Goal: Task Accomplishment & Management: Manage account settings

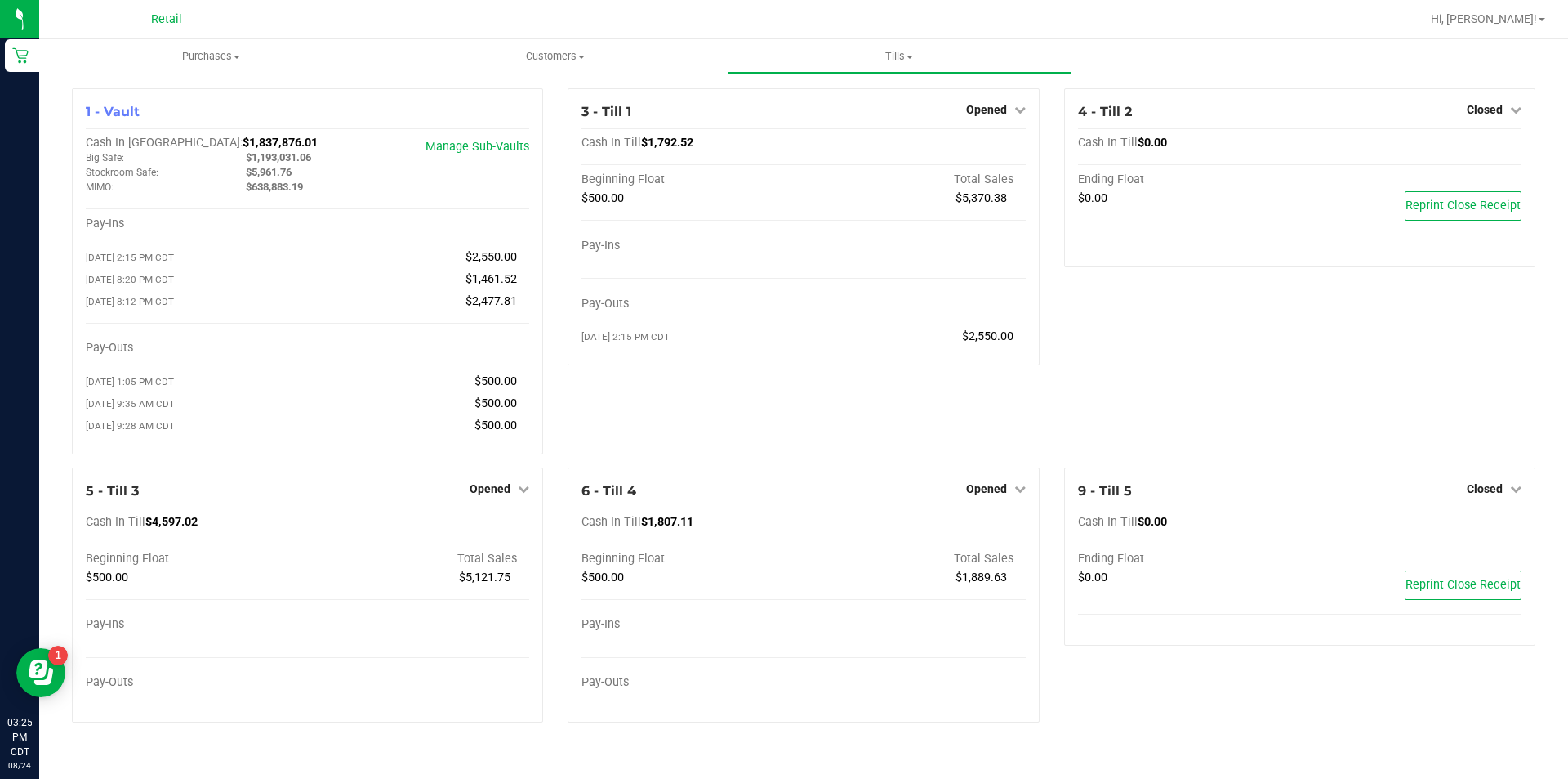
click at [524, 494] on icon at bounding box center [523, 488] width 11 height 11
click at [495, 529] on link "Close Till" at bounding box center [493, 522] width 44 height 13
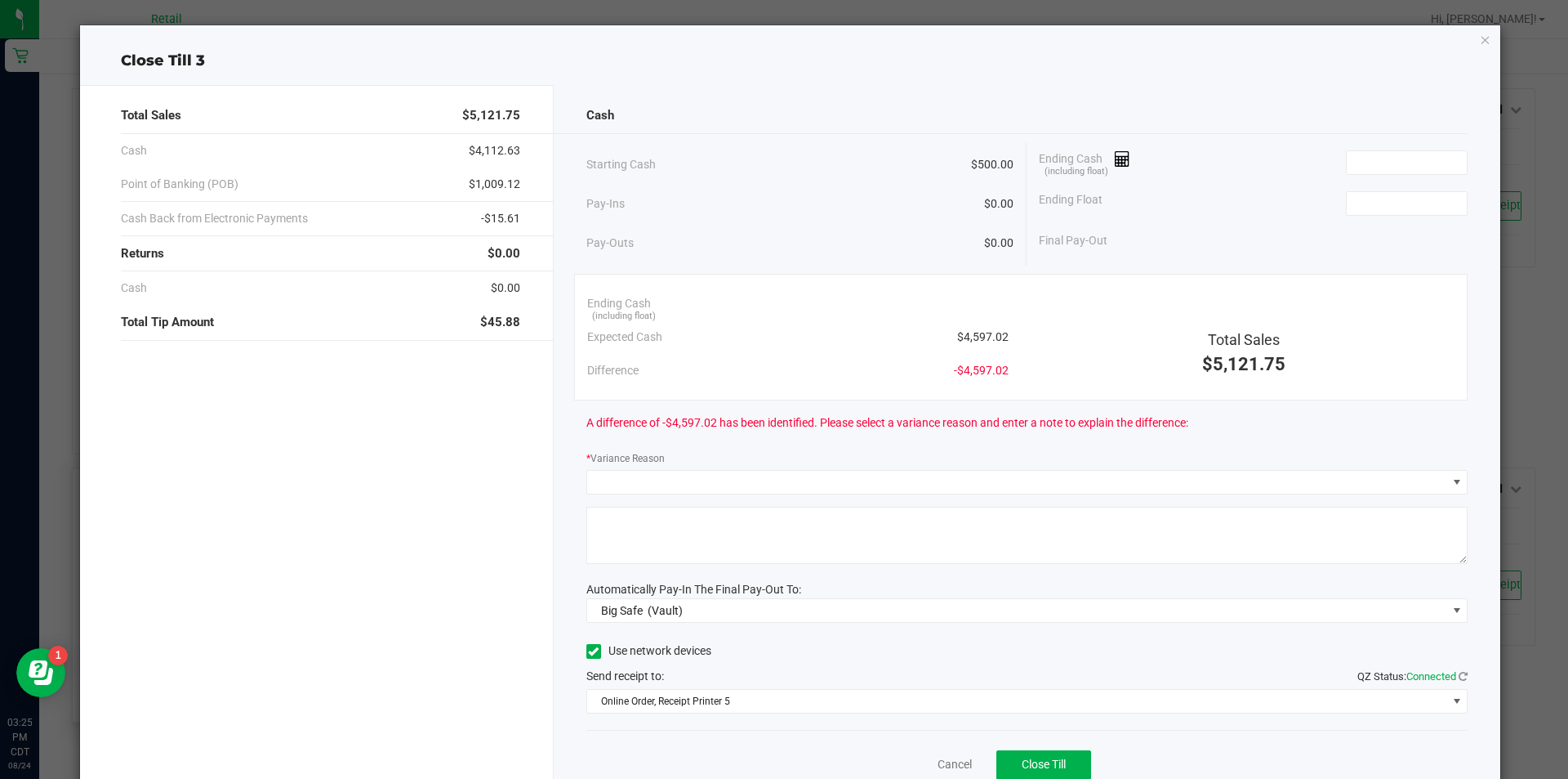
click at [1479, 44] on icon "button" at bounding box center [1484, 40] width 11 height 20
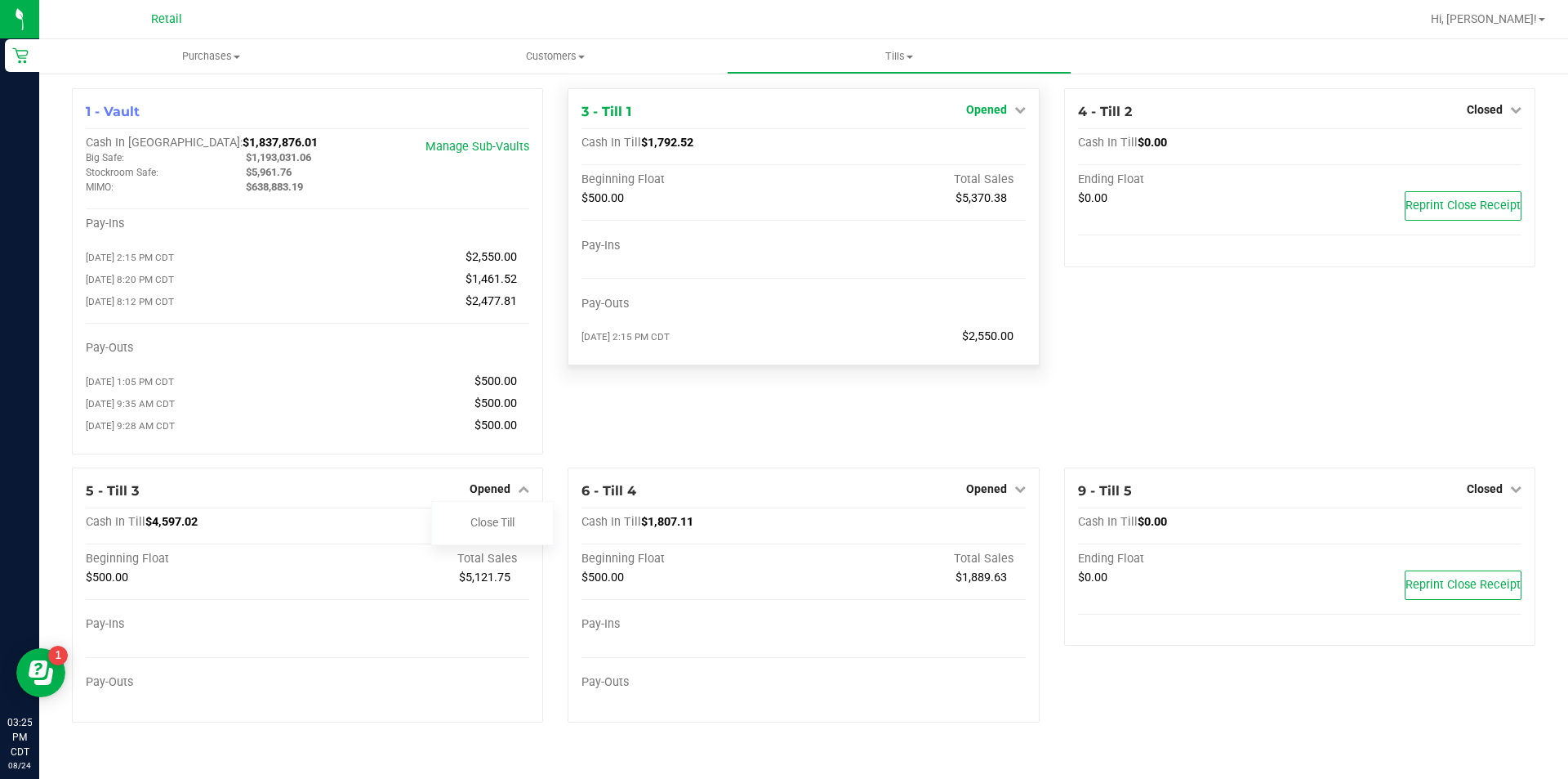
click at [1016, 115] on icon at bounding box center [1019, 109] width 11 height 11
click at [980, 146] on link "Close Till" at bounding box center [988, 143] width 44 height 13
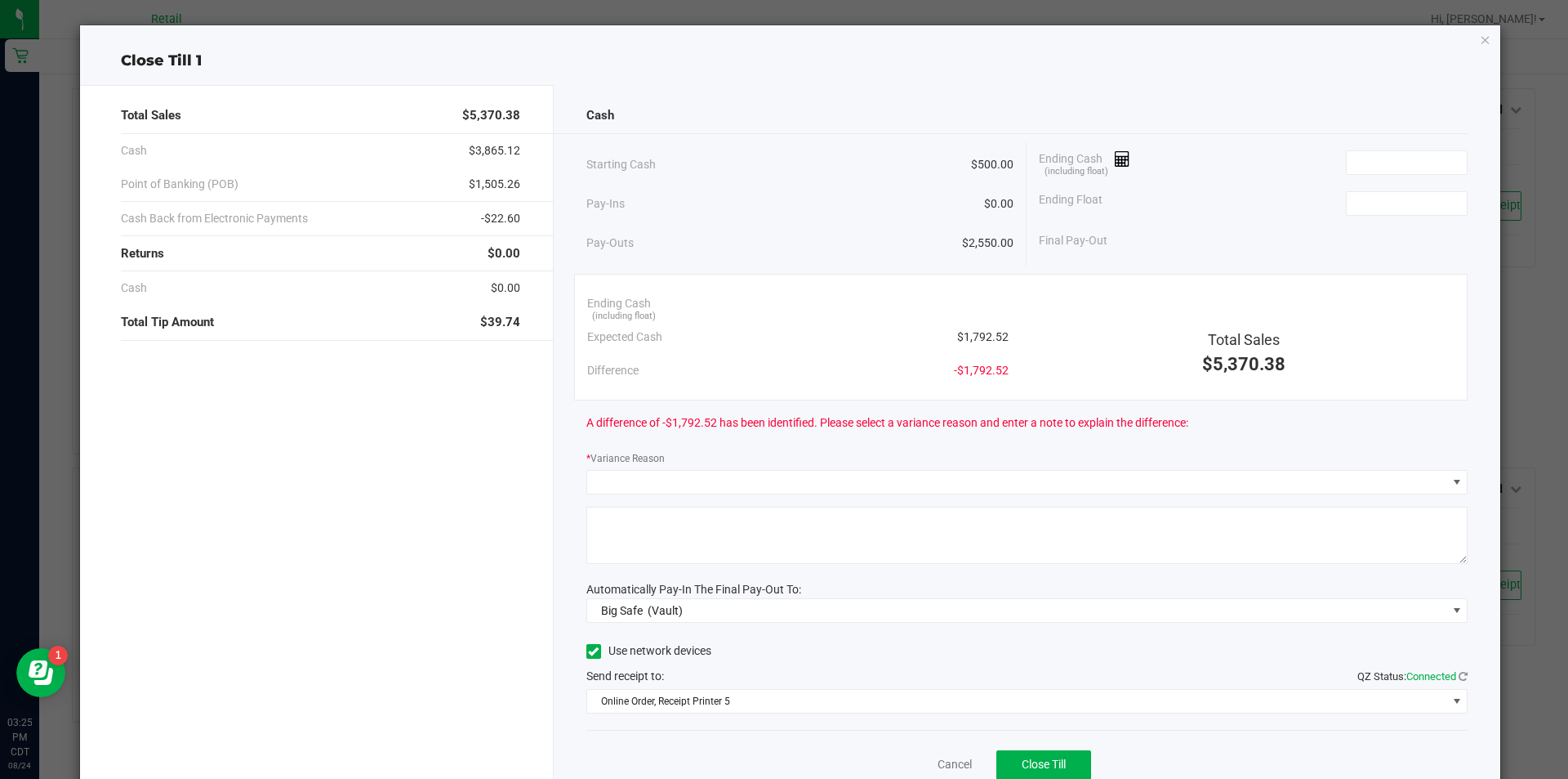
click at [1479, 41] on icon "button" at bounding box center [1484, 40] width 11 height 20
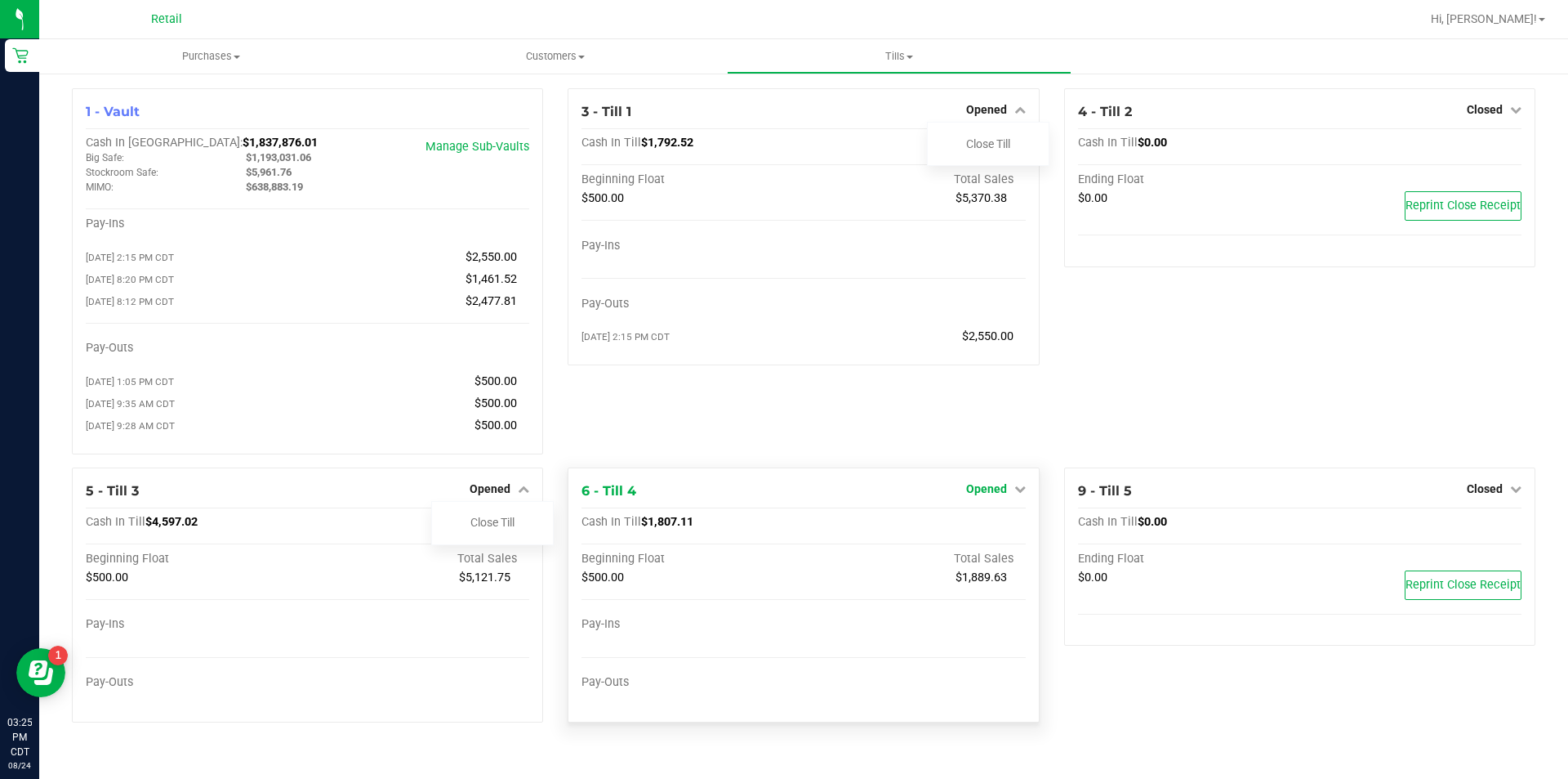
click at [1019, 494] on icon at bounding box center [1019, 488] width 11 height 11
click at [987, 527] on link "Close Till" at bounding box center [988, 522] width 44 height 13
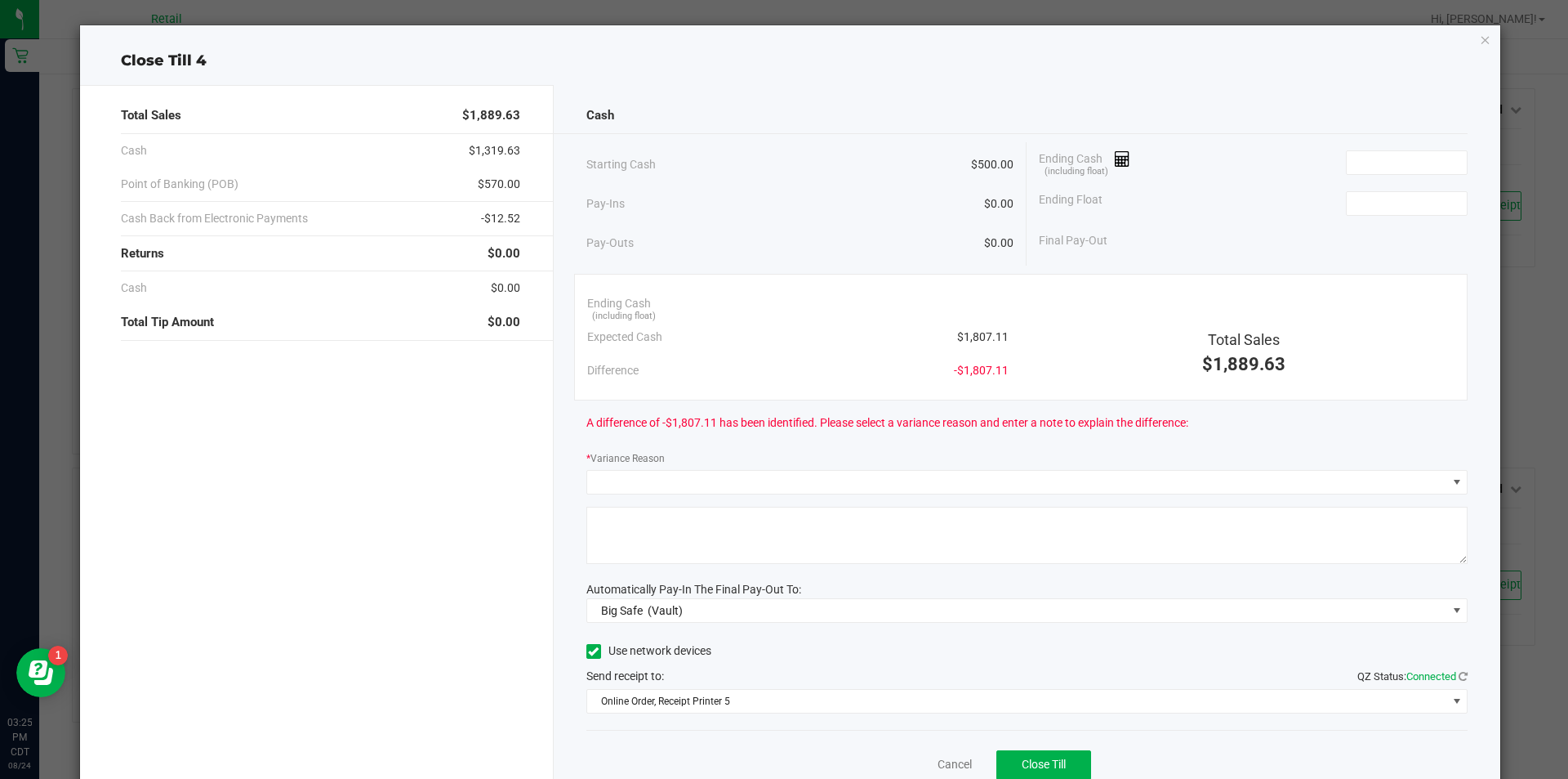
click at [1479, 44] on icon "button" at bounding box center [1484, 40] width 11 height 20
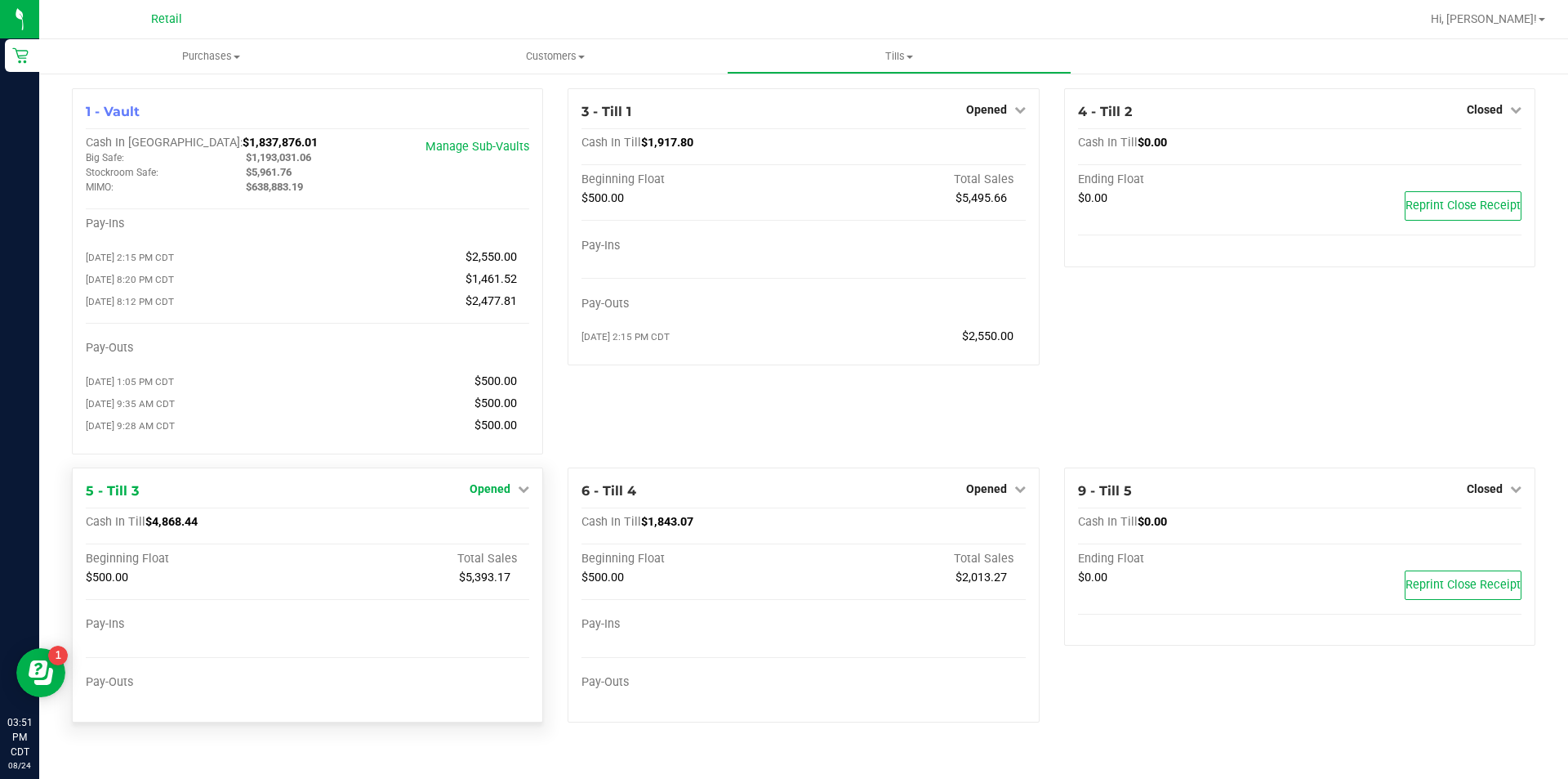
click at [527, 494] on icon at bounding box center [523, 488] width 11 height 11
click at [506, 529] on link "Close Till" at bounding box center [493, 522] width 44 height 13
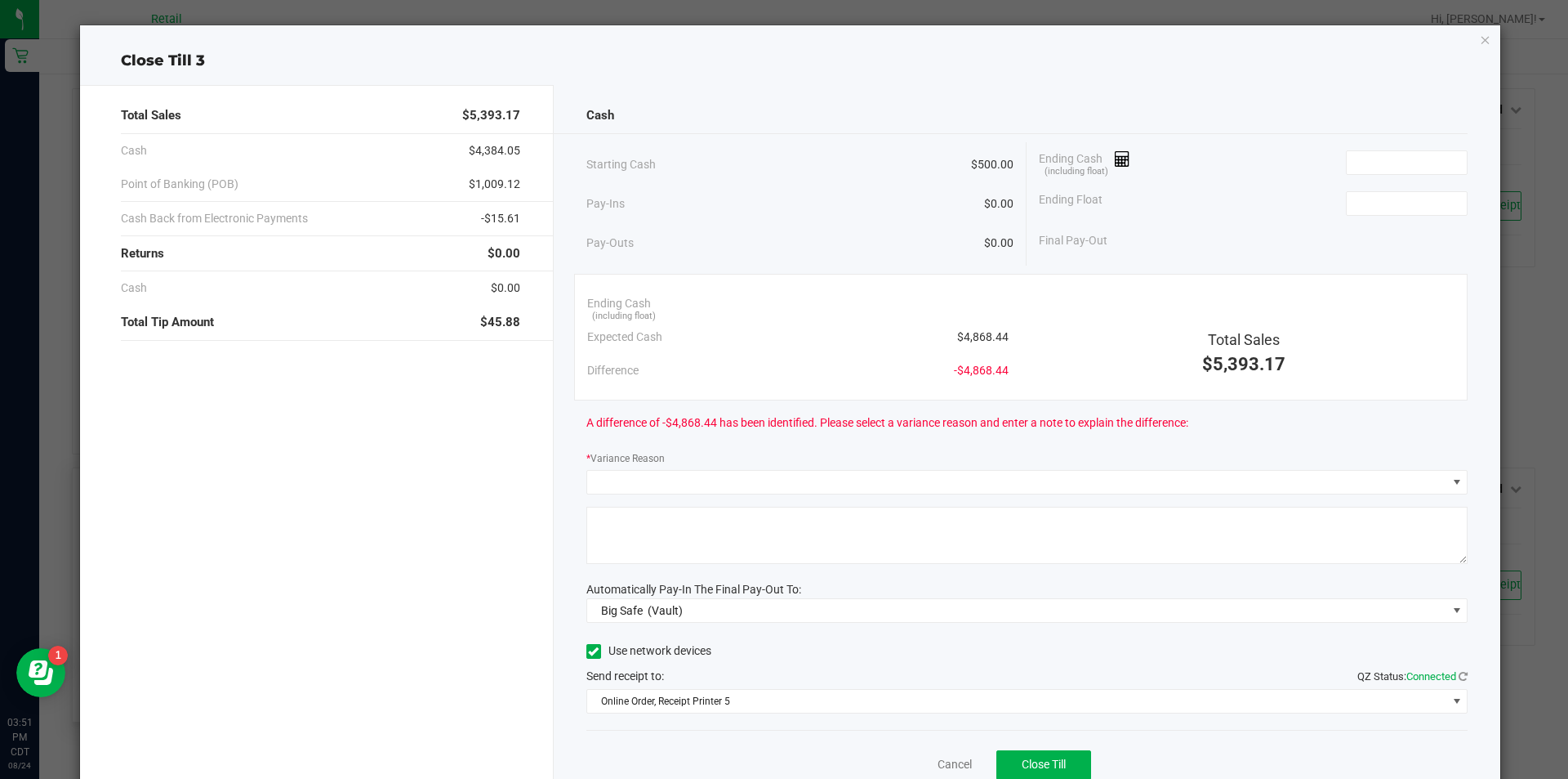
click at [1479, 39] on icon "button" at bounding box center [1484, 40] width 11 height 20
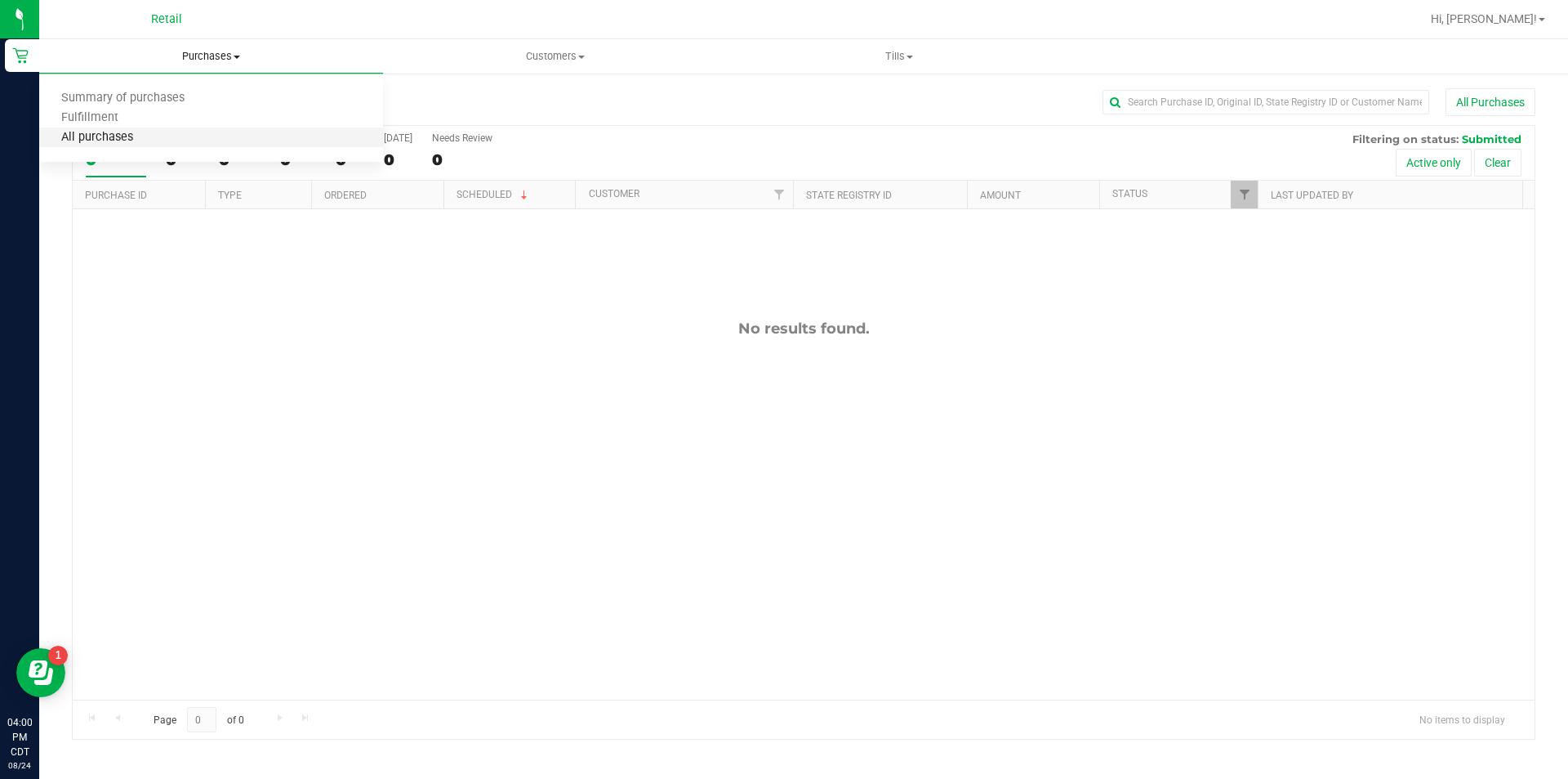
click at [119, 138] on span "All purchases" at bounding box center [97, 137] width 115 height 14
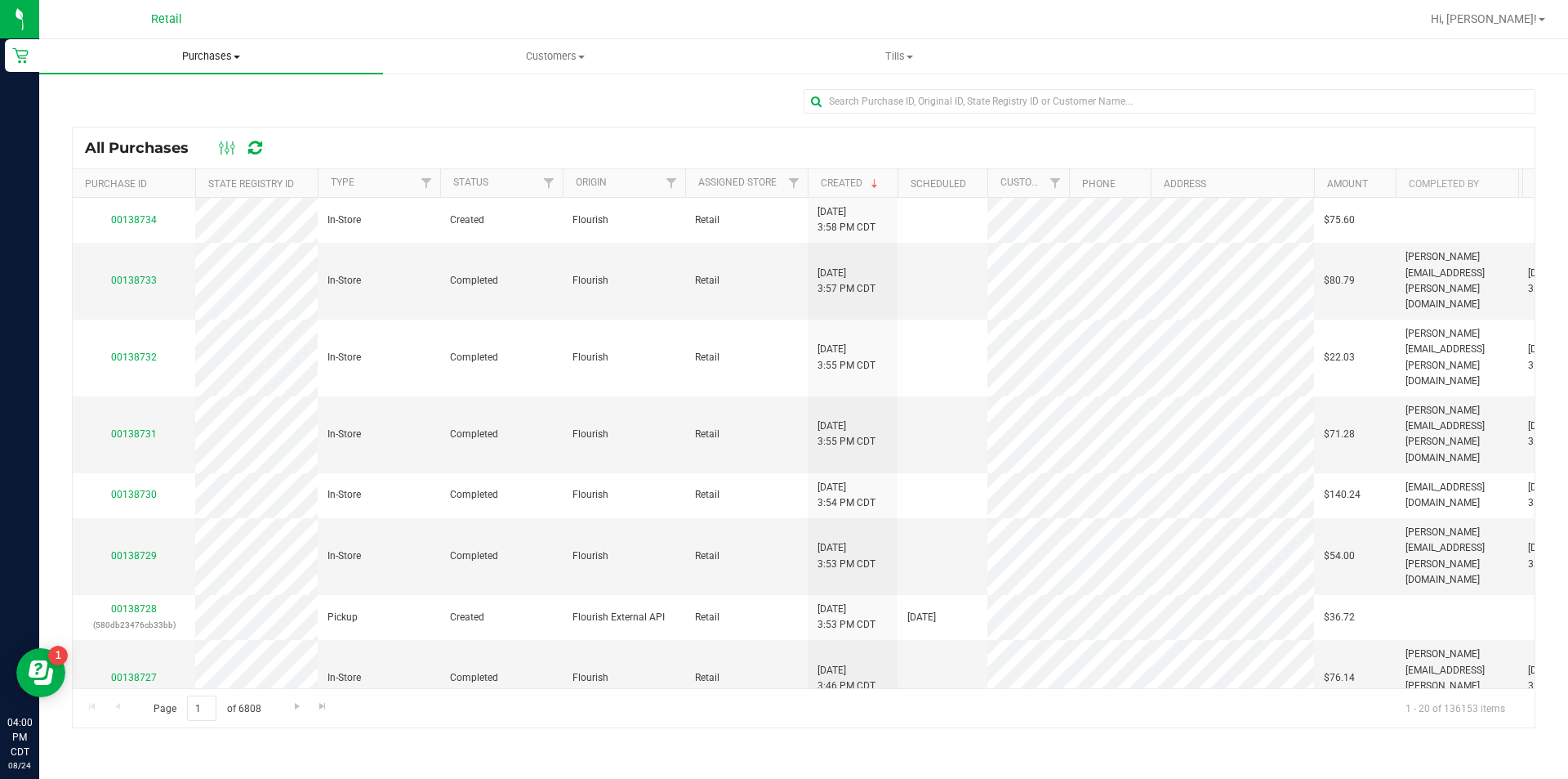
click at [233, 59] on span "Purchases" at bounding box center [210, 56] width 343 height 15
click at [110, 139] on span "All purchases" at bounding box center [97, 137] width 115 height 14
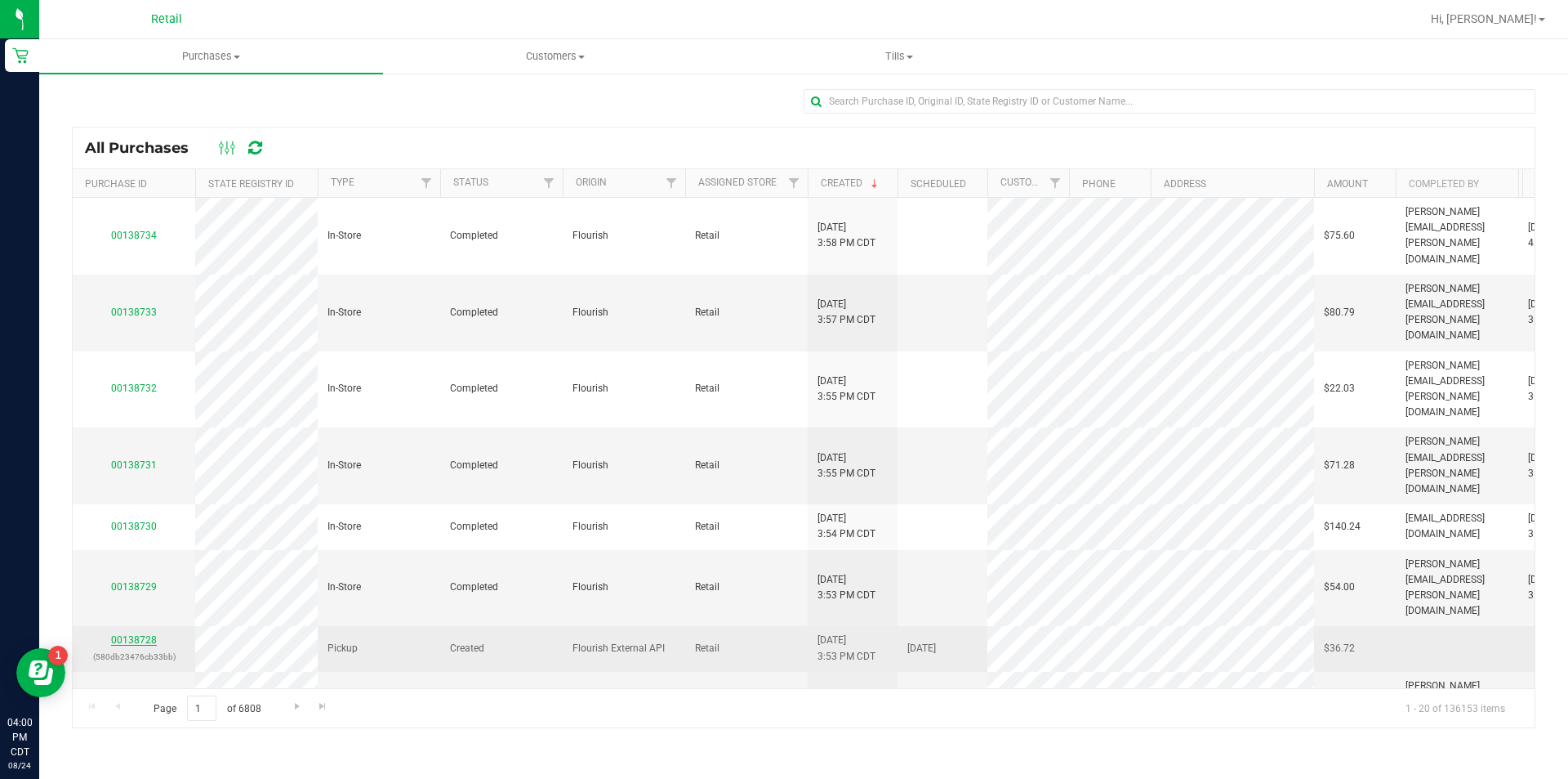
click at [138, 635] on link "00138728" at bounding box center [134, 640] width 46 height 11
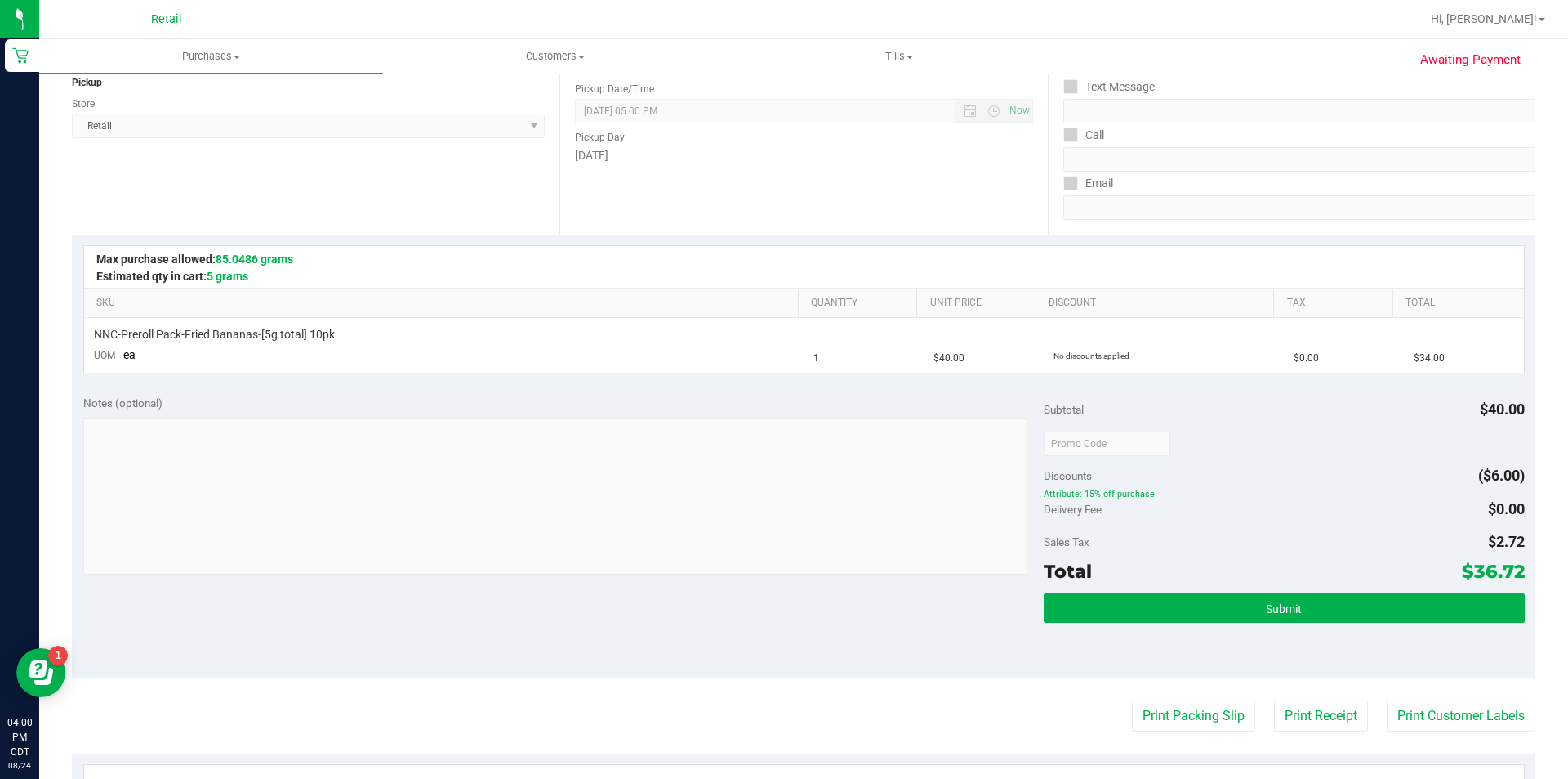
scroll to position [512, 0]
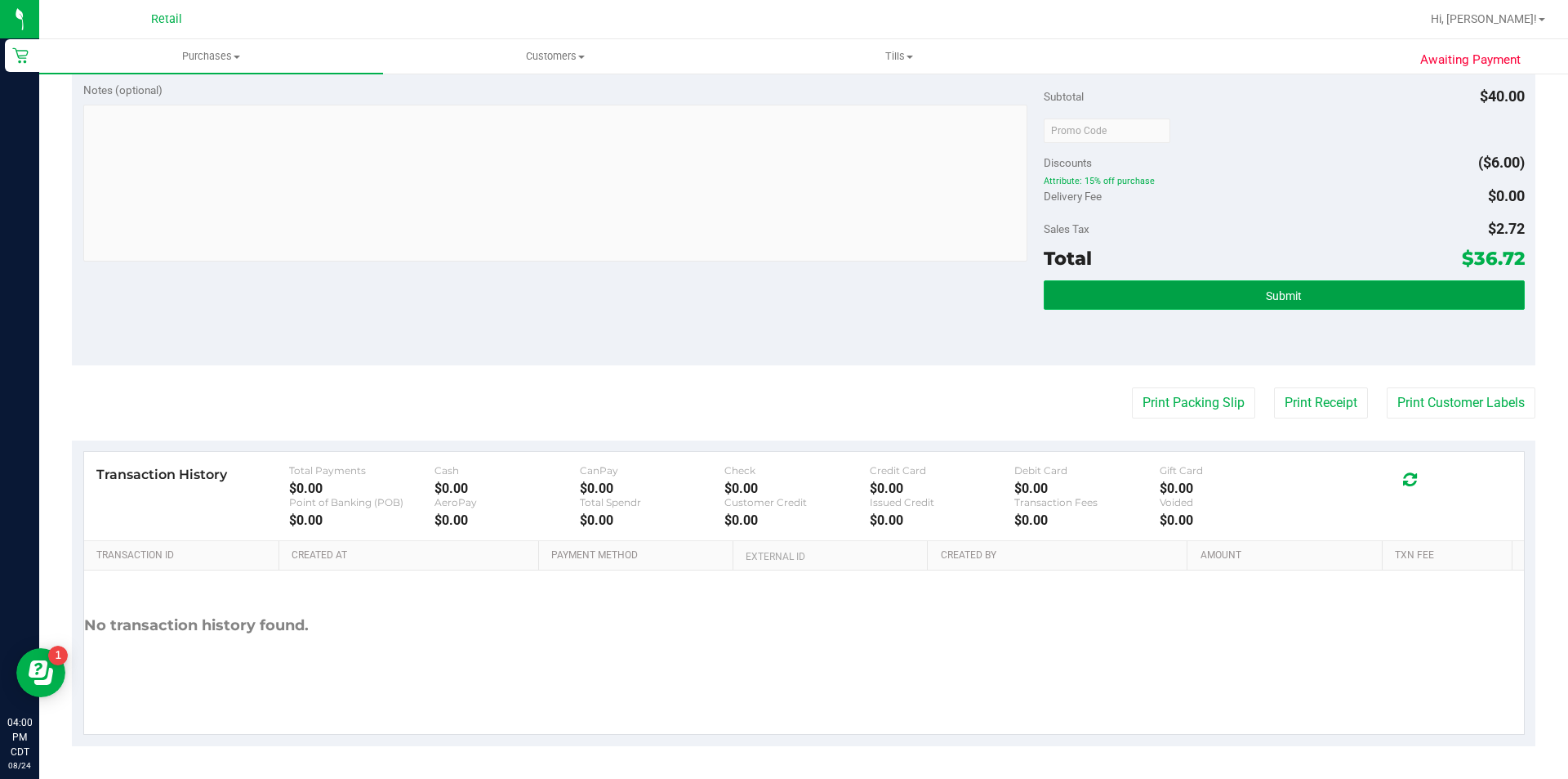
click at [1279, 291] on span "Submit" at bounding box center [1284, 295] width 36 height 13
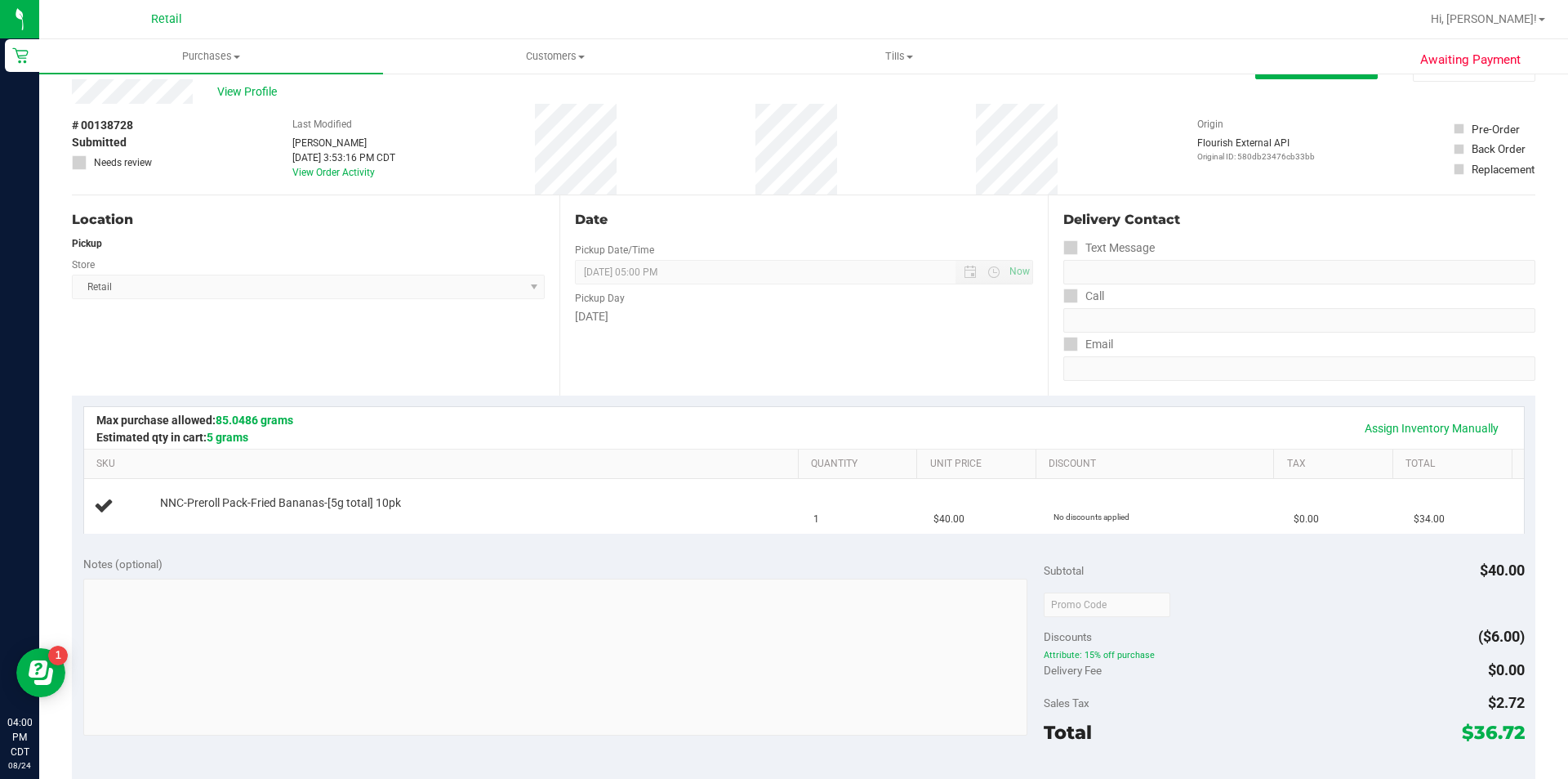
scroll to position [0, 0]
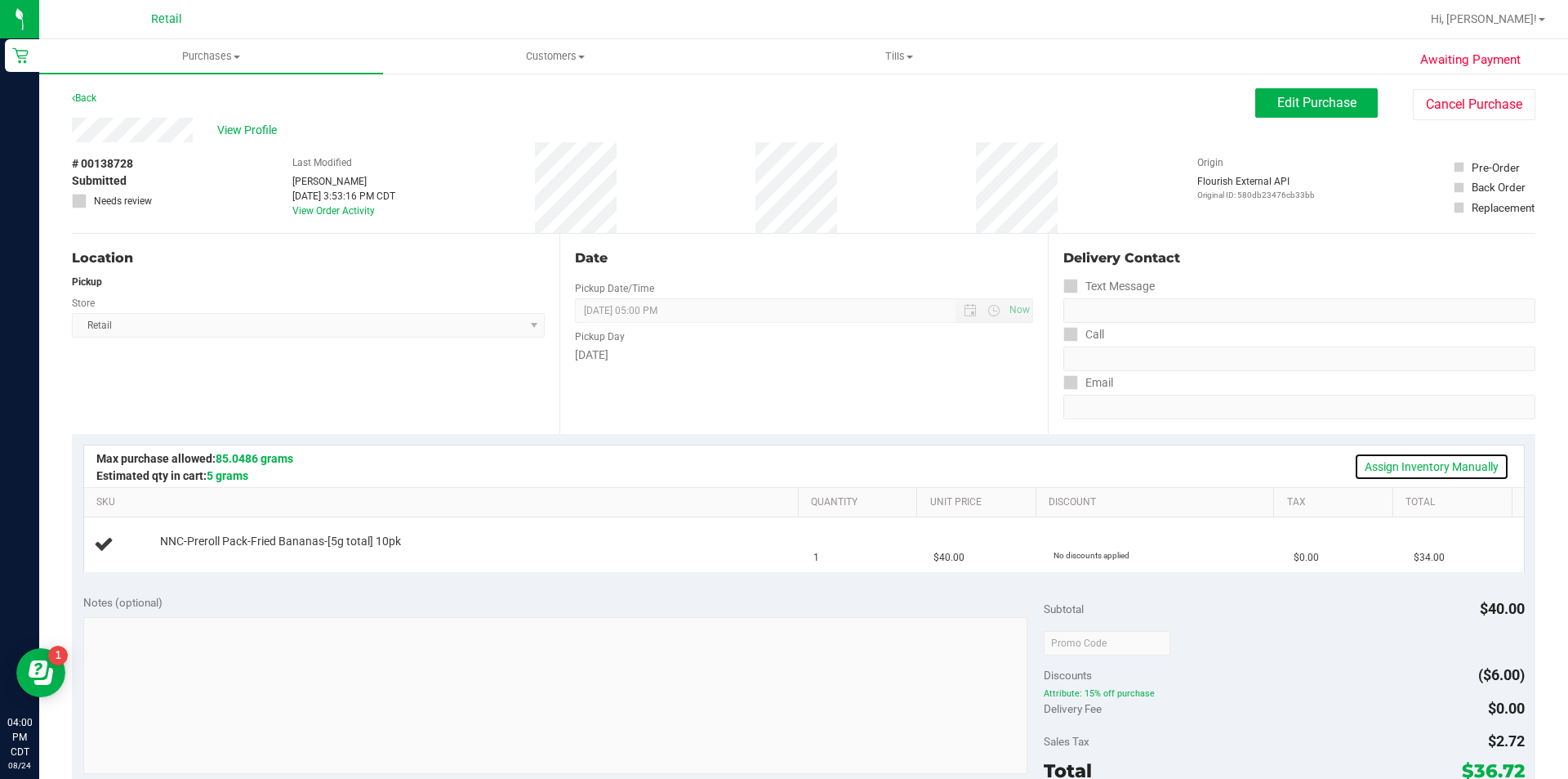
click at [1394, 469] on link "Assign Inventory Manually" at bounding box center [1432, 466] width 155 height 28
click at [201, 553] on link "Add Package" at bounding box center [189, 552] width 59 height 11
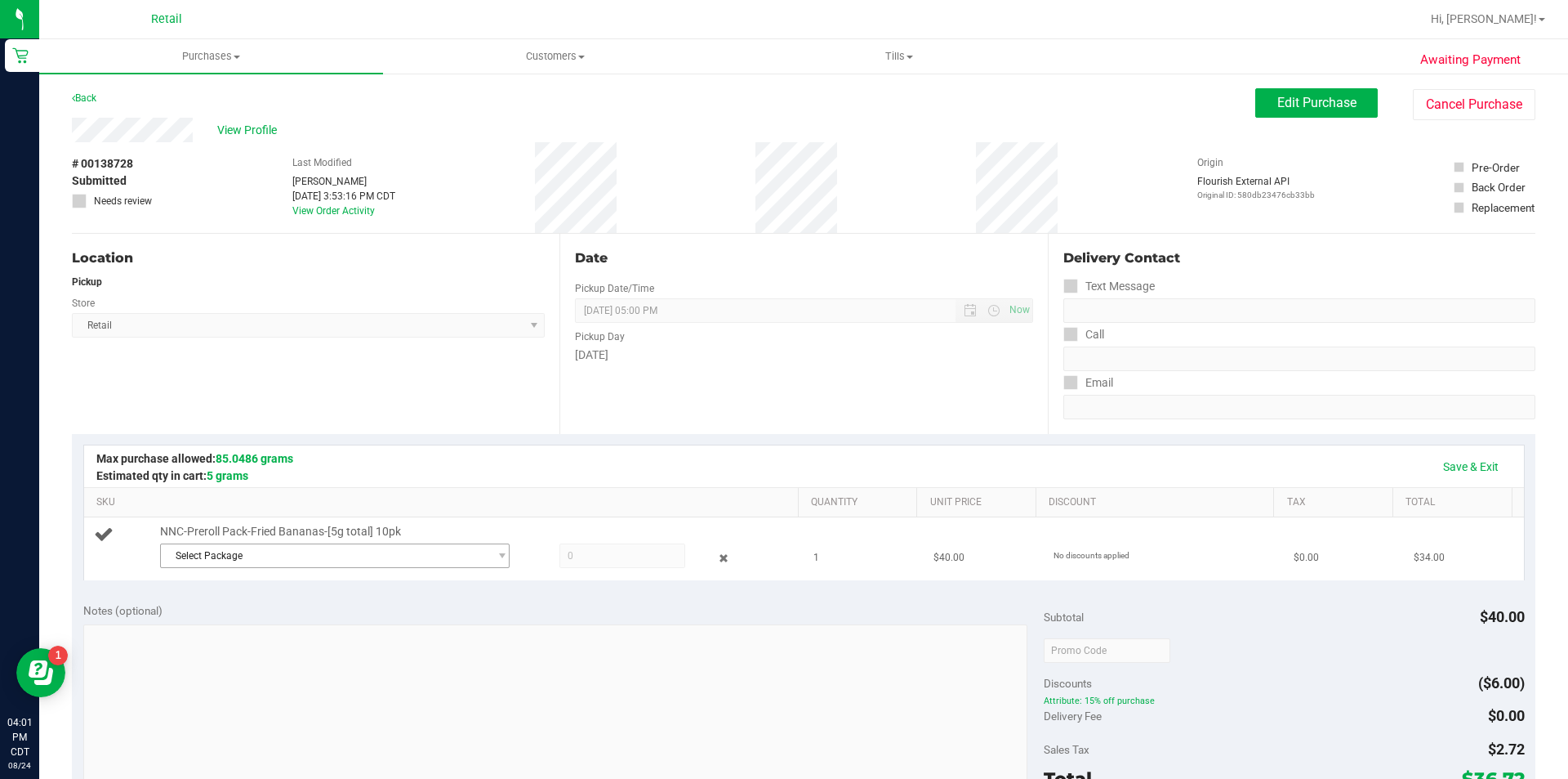
click at [220, 555] on span "Select Package" at bounding box center [325, 555] width 328 height 23
click at [340, 625] on span "( 043025FRDBZ602 )" at bounding box center [334, 623] width 93 height 11
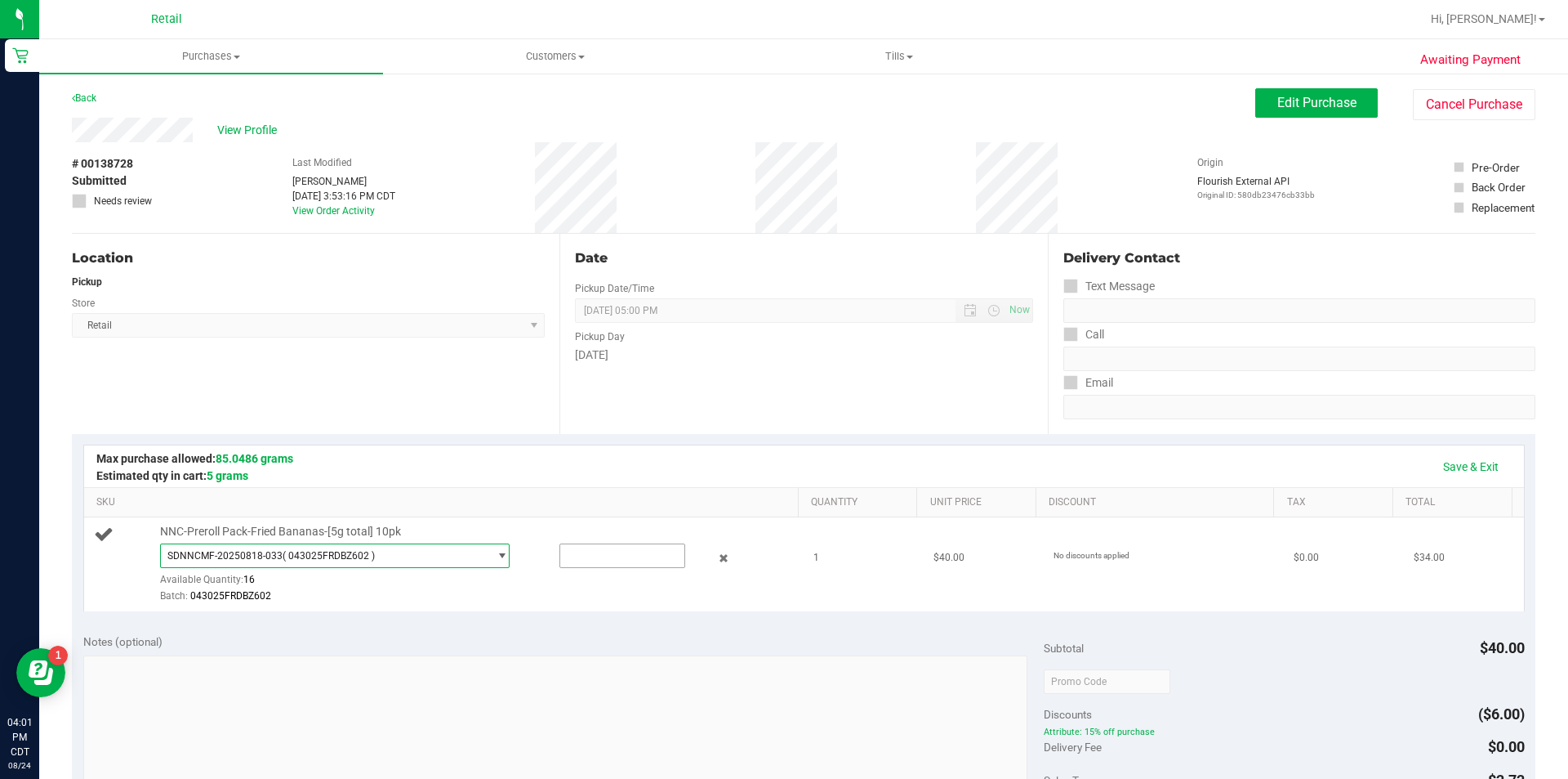
click at [588, 551] on input "text" at bounding box center [622, 555] width 124 height 23
type input "1"
click at [522, 598] on div "Batch: 043025FRDBZ602" at bounding box center [475, 597] width 630 height 16
type input "1.0000"
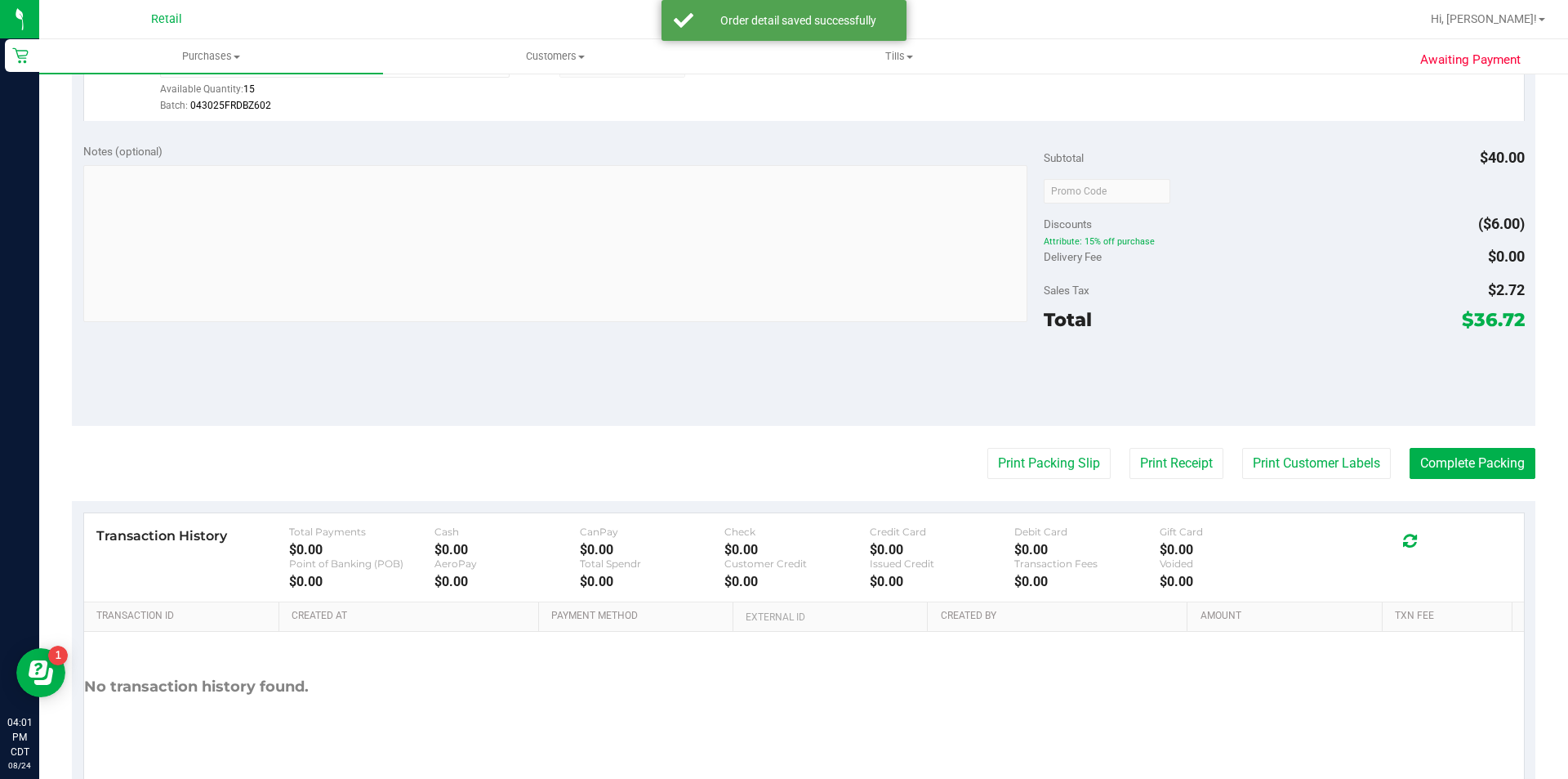
scroll to position [551, 0]
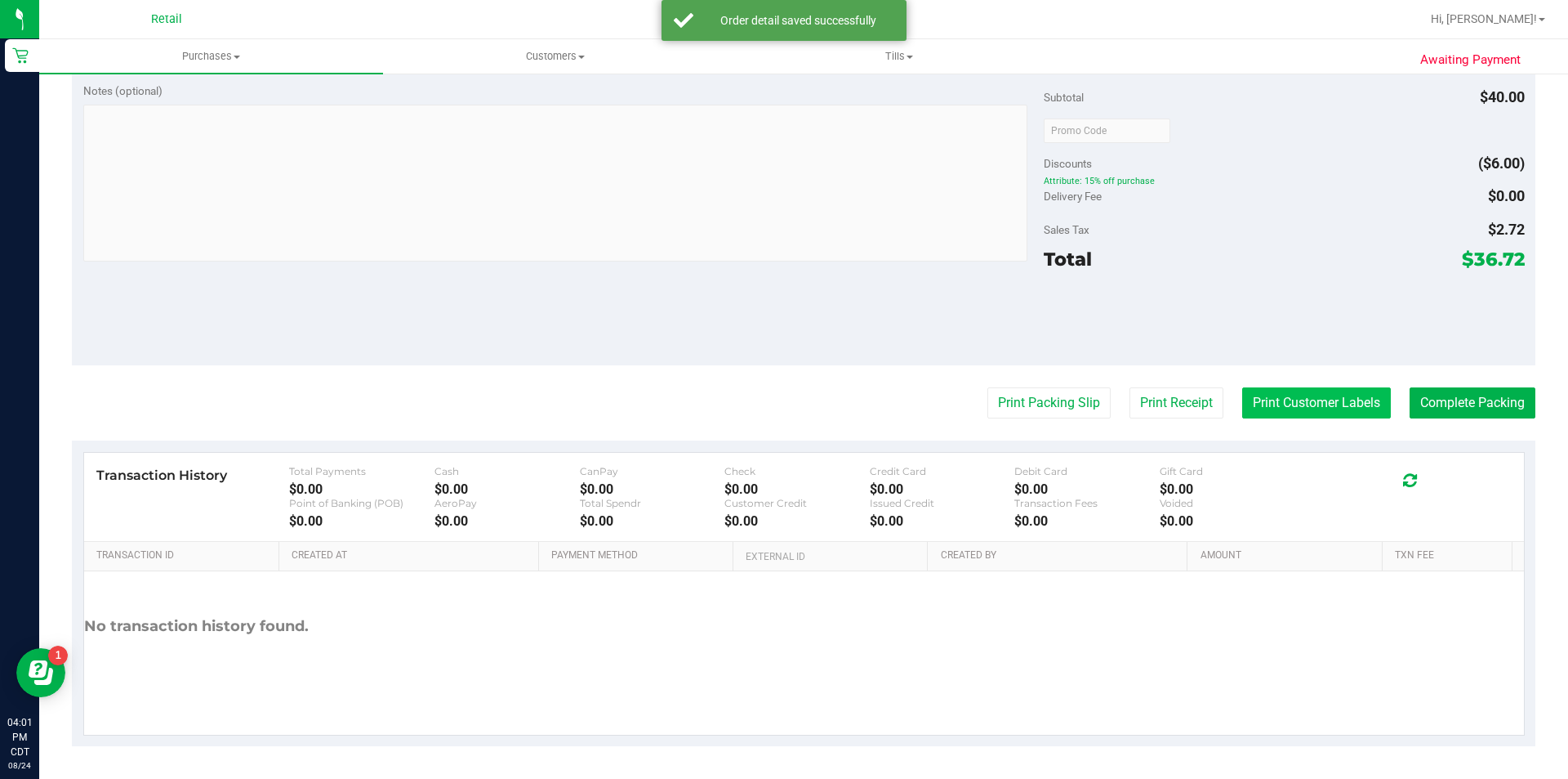
click at [1291, 398] on button "Print Customer Labels" at bounding box center [1316, 402] width 148 height 31
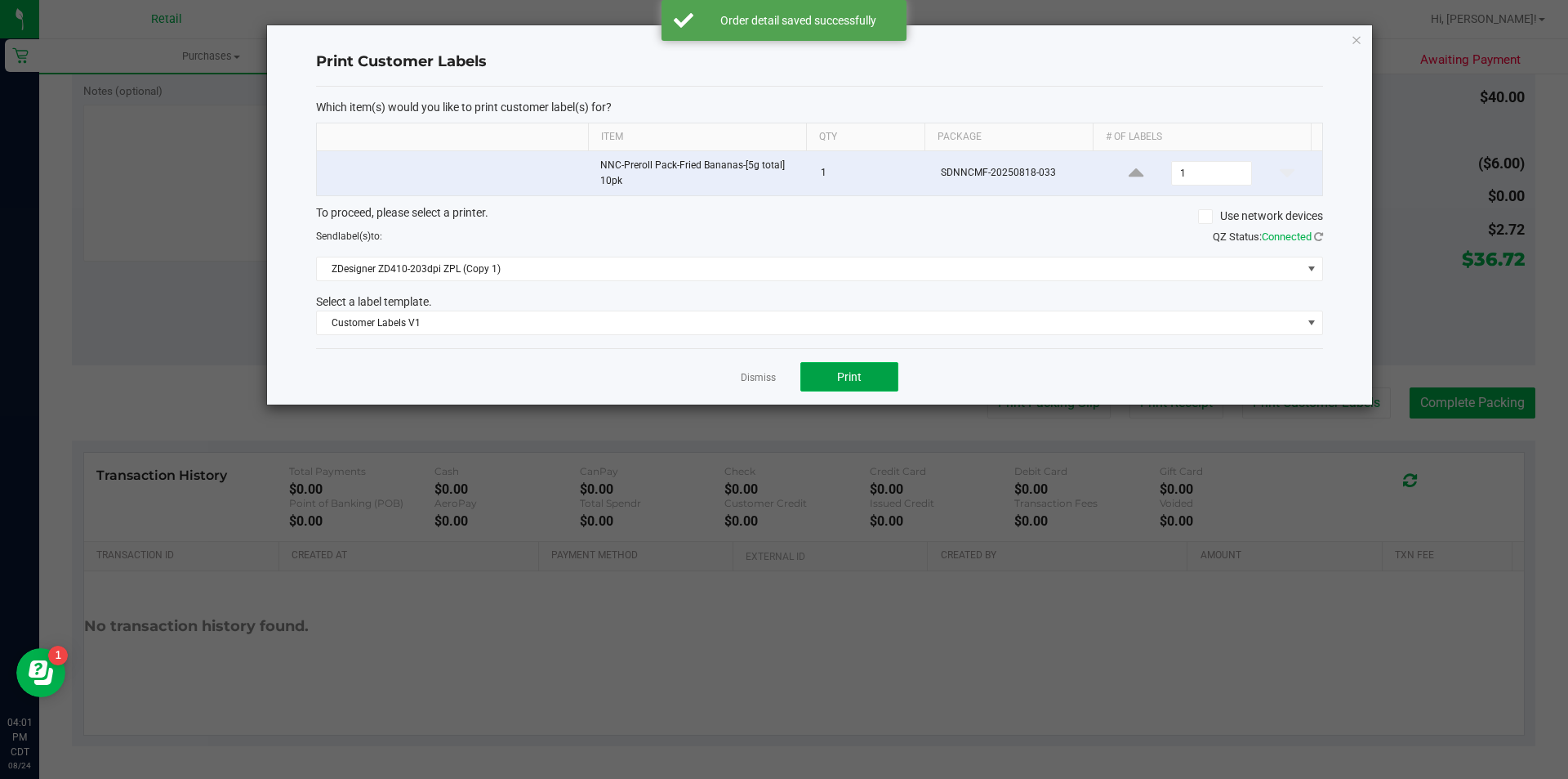
click at [871, 376] on button "Print" at bounding box center [849, 377] width 98 height 30
click at [1359, 38] on icon "button" at bounding box center [1356, 40] width 11 height 20
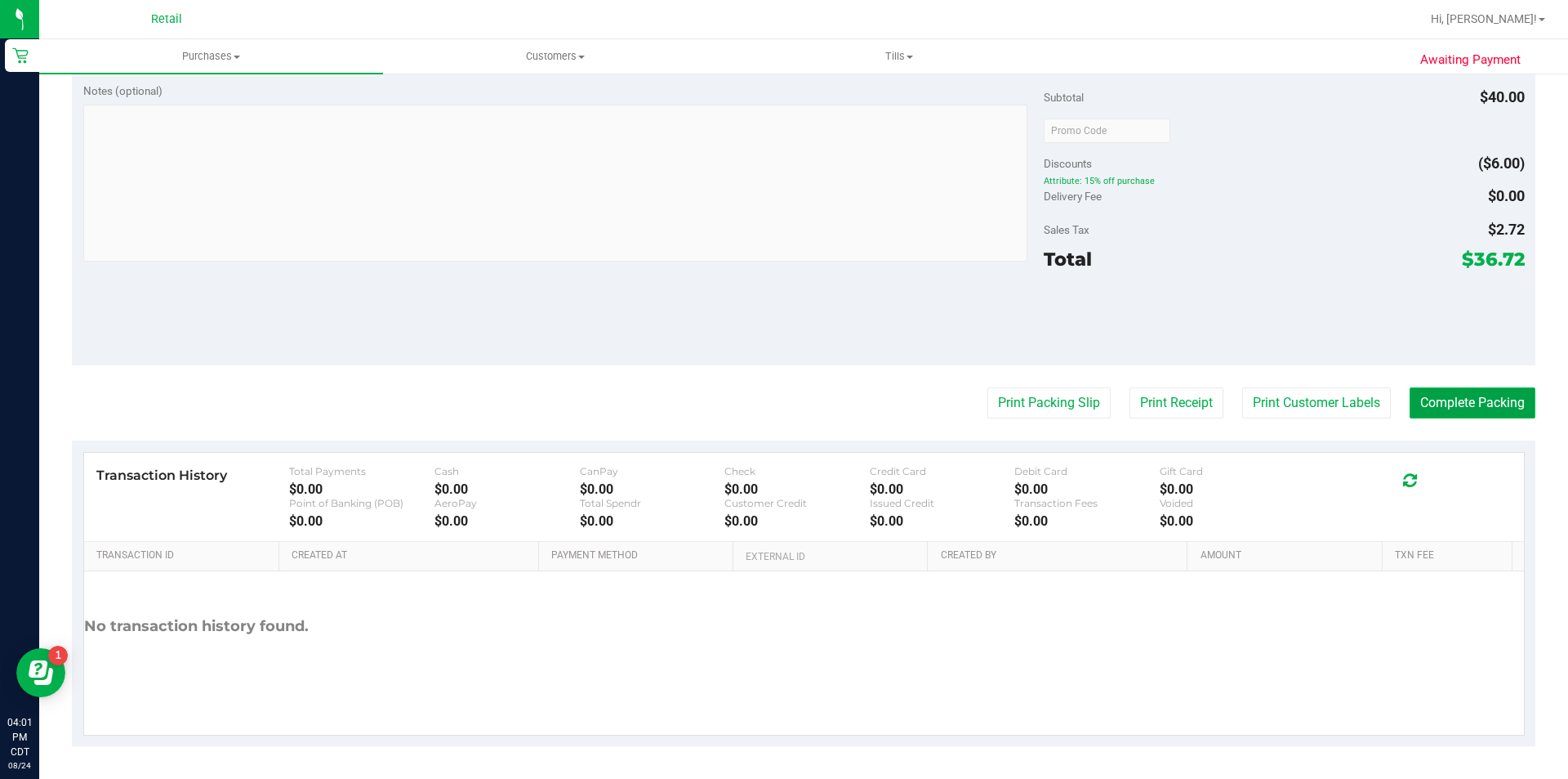
click at [1443, 410] on button "Complete Packing" at bounding box center [1472, 402] width 125 height 31
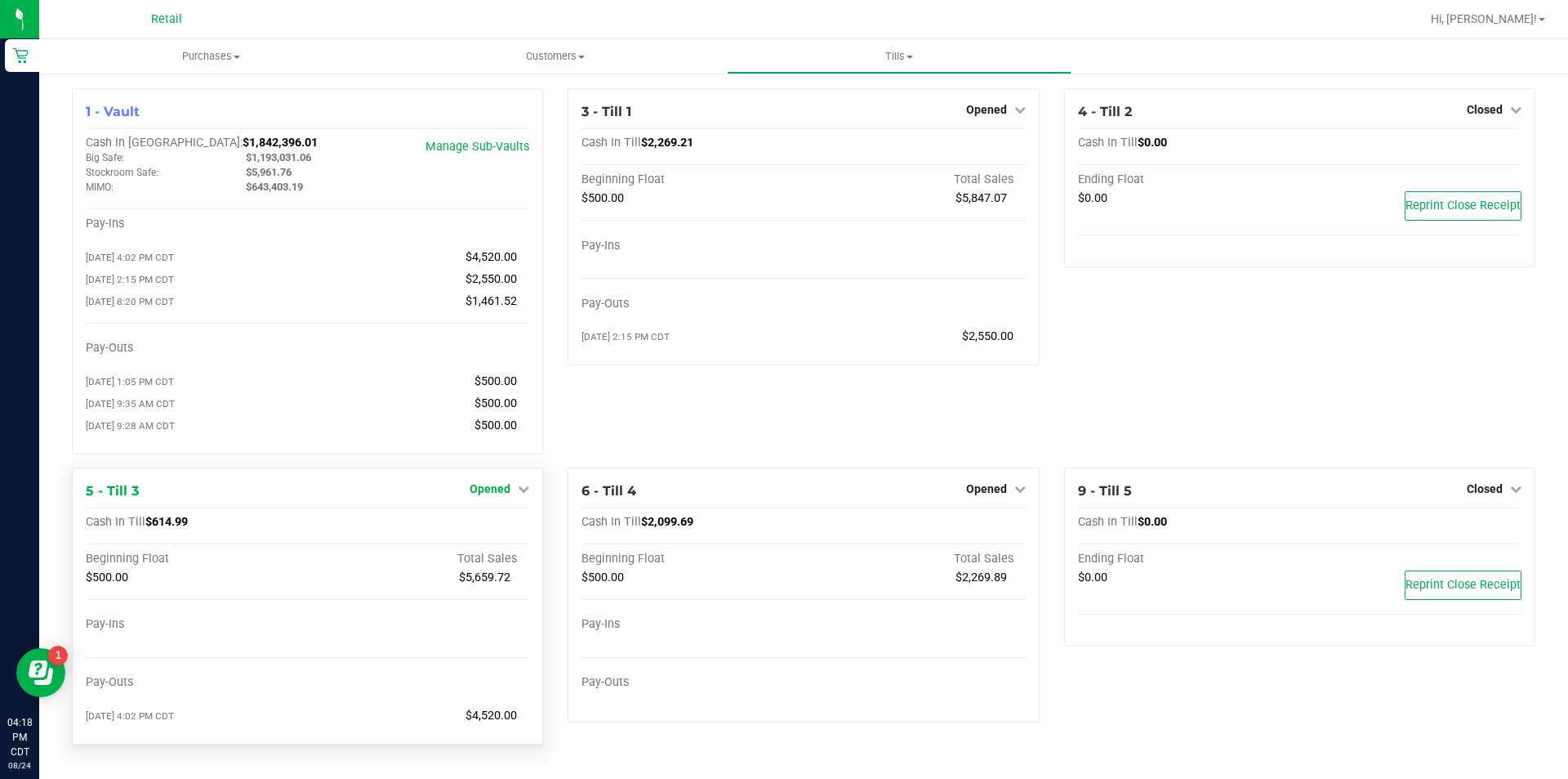
click at [523, 494] on icon at bounding box center [523, 488] width 11 height 11
click at [490, 529] on link "Close Till" at bounding box center [493, 522] width 44 height 13
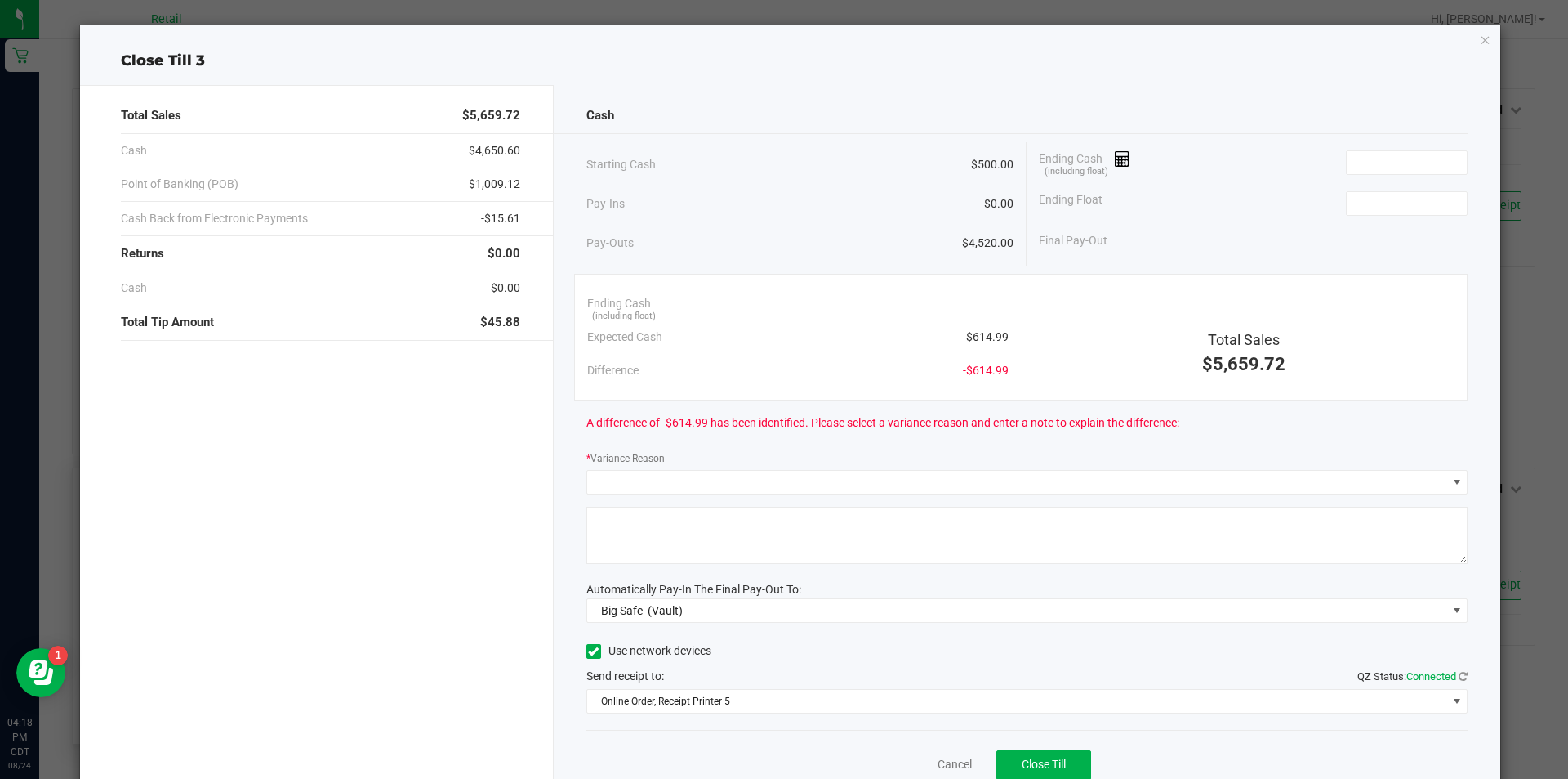
click at [1479, 34] on icon "button" at bounding box center [1484, 40] width 11 height 20
